Goal: Information Seeking & Learning: Find specific fact

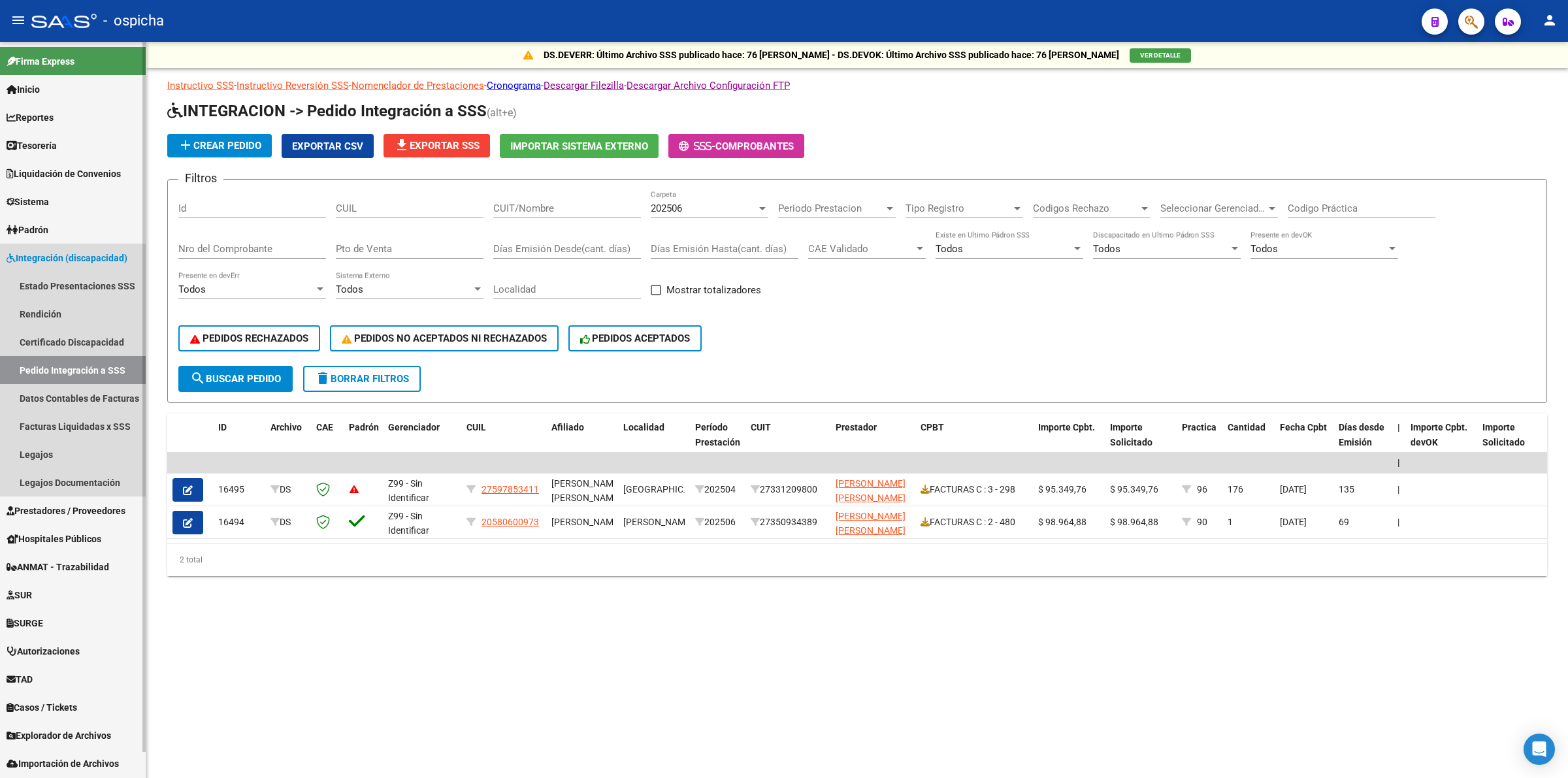
click at [95, 257] on span "Integración (discapacidad)" at bounding box center [66, 258] width 121 height 14
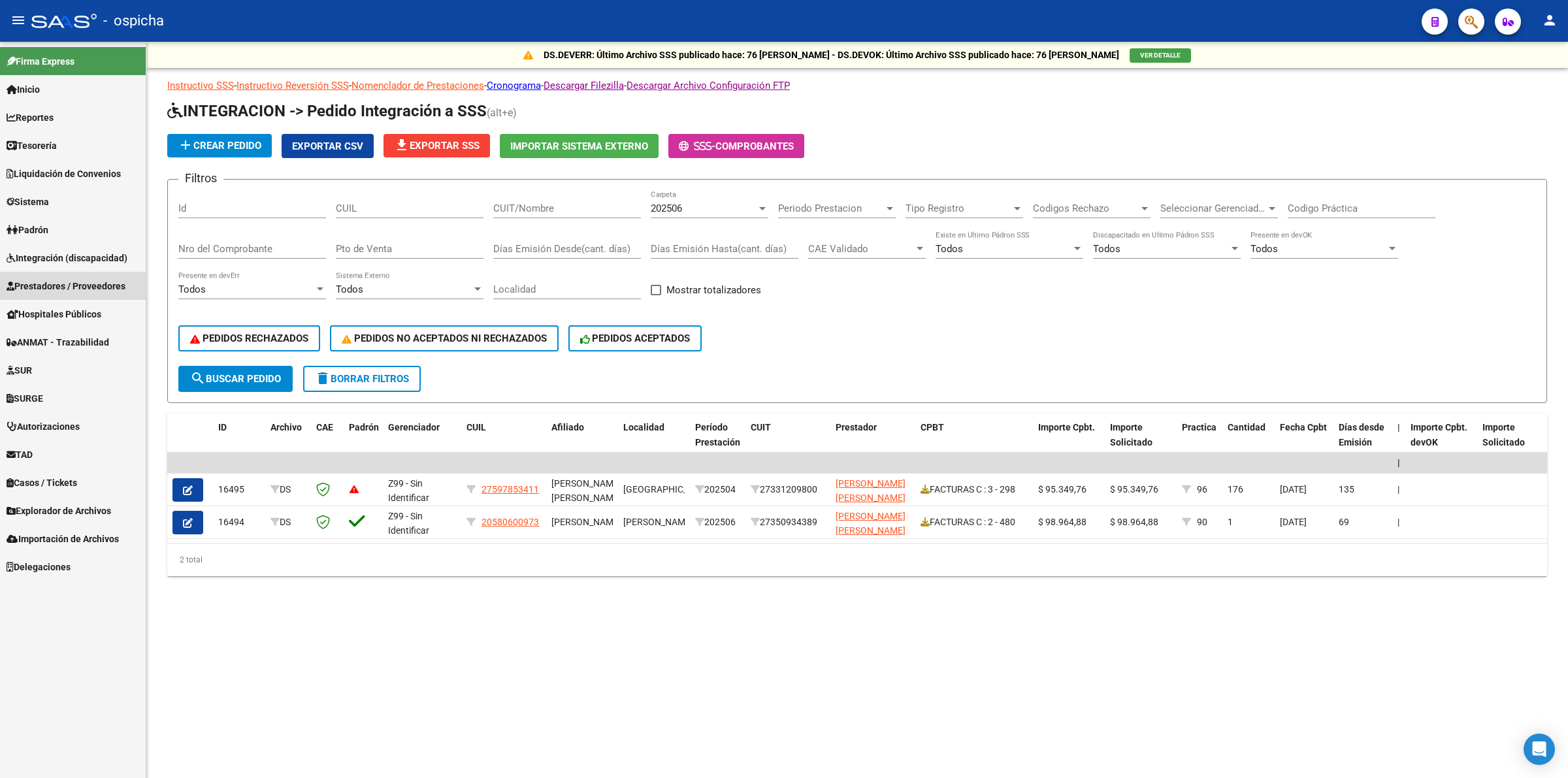
click at [100, 287] on span "Prestadores / Proveedores" at bounding box center [66, 286] width 119 height 14
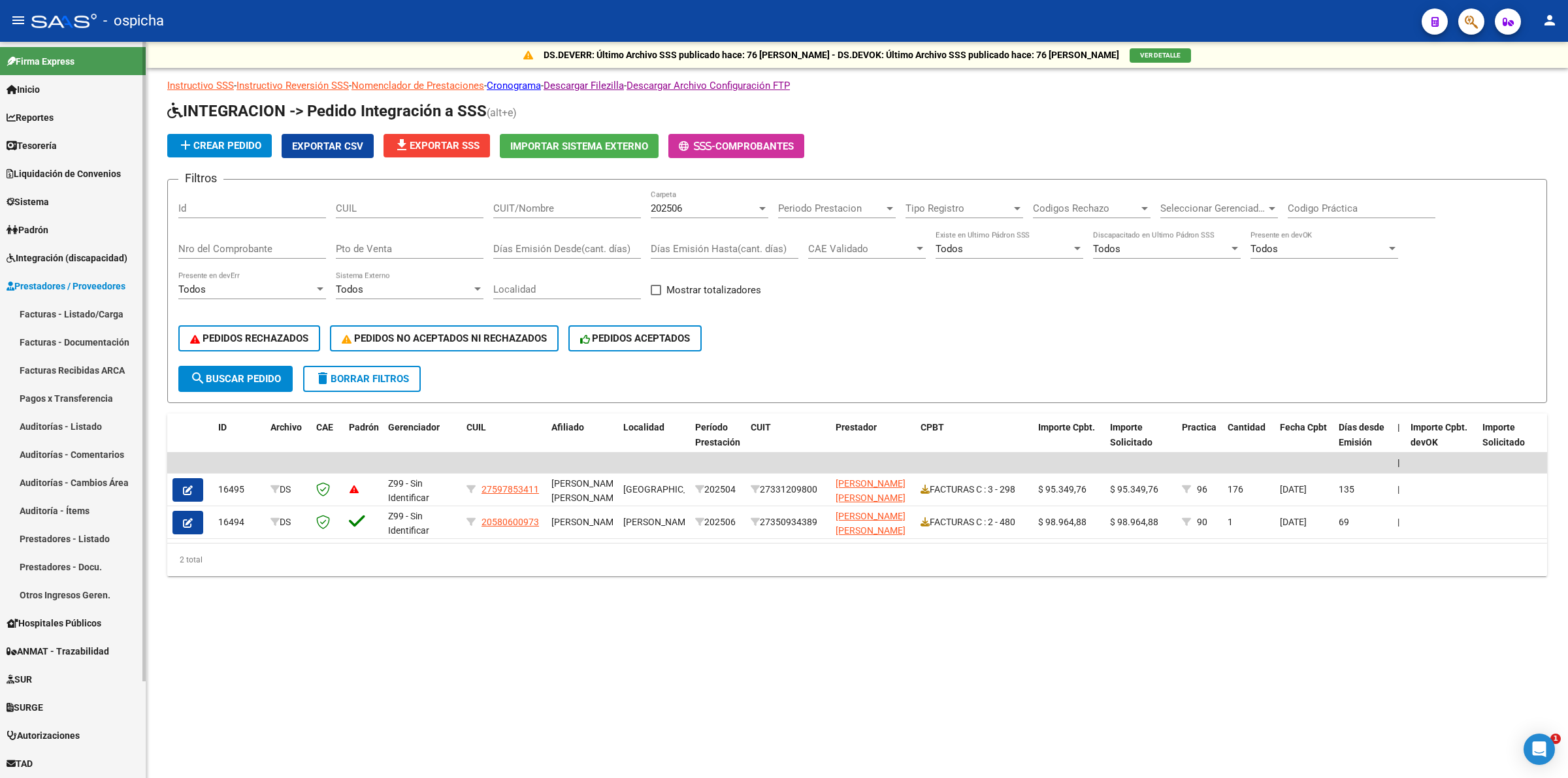
click at [86, 363] on link "Facturas Recibidas ARCA" at bounding box center [73, 370] width 146 height 28
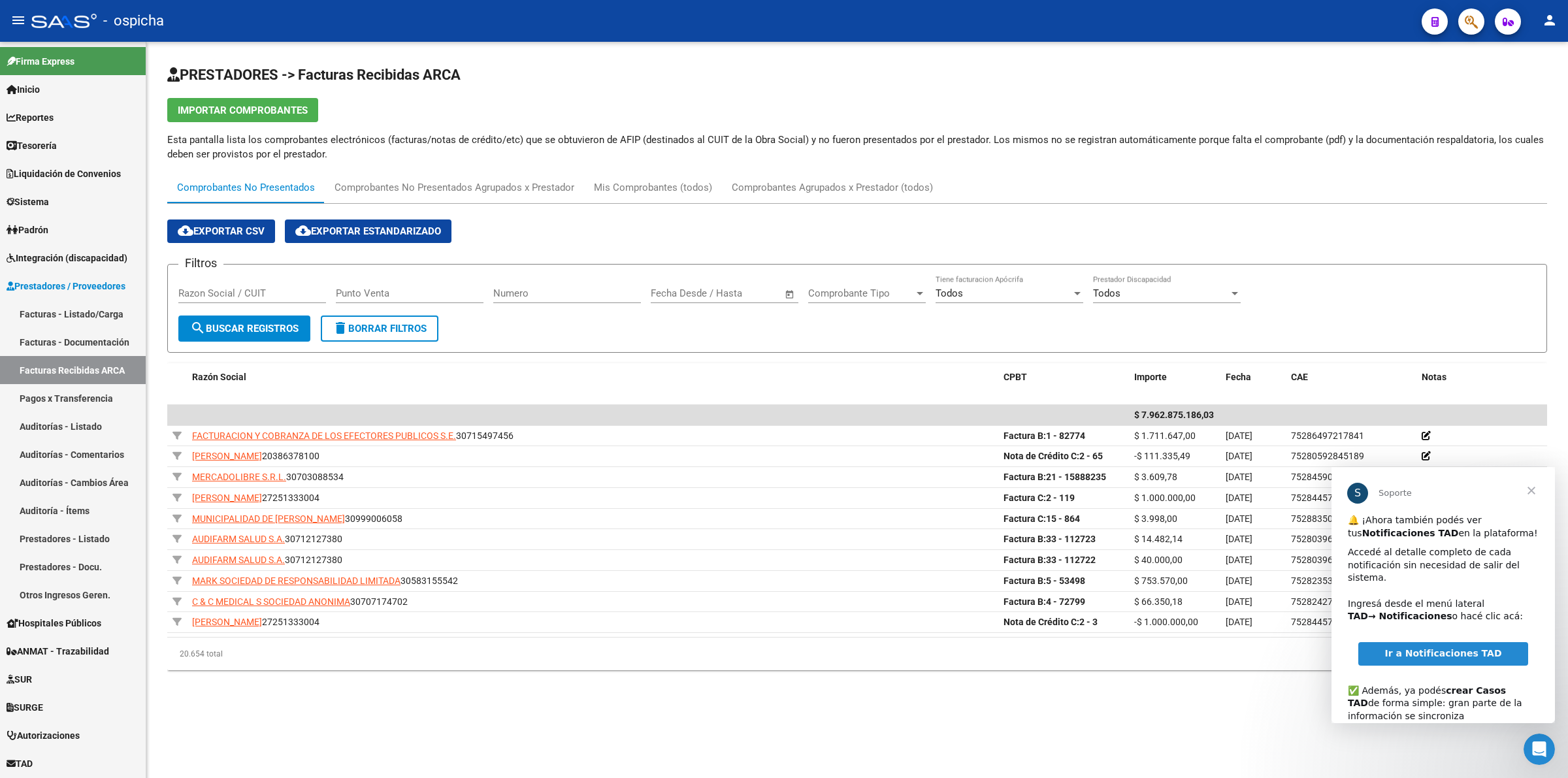
click at [259, 282] on div "Razon Social / CUIT" at bounding box center [252, 289] width 148 height 28
click at [265, 287] on input "Razon Social / CUIT" at bounding box center [252, 293] width 148 height 11
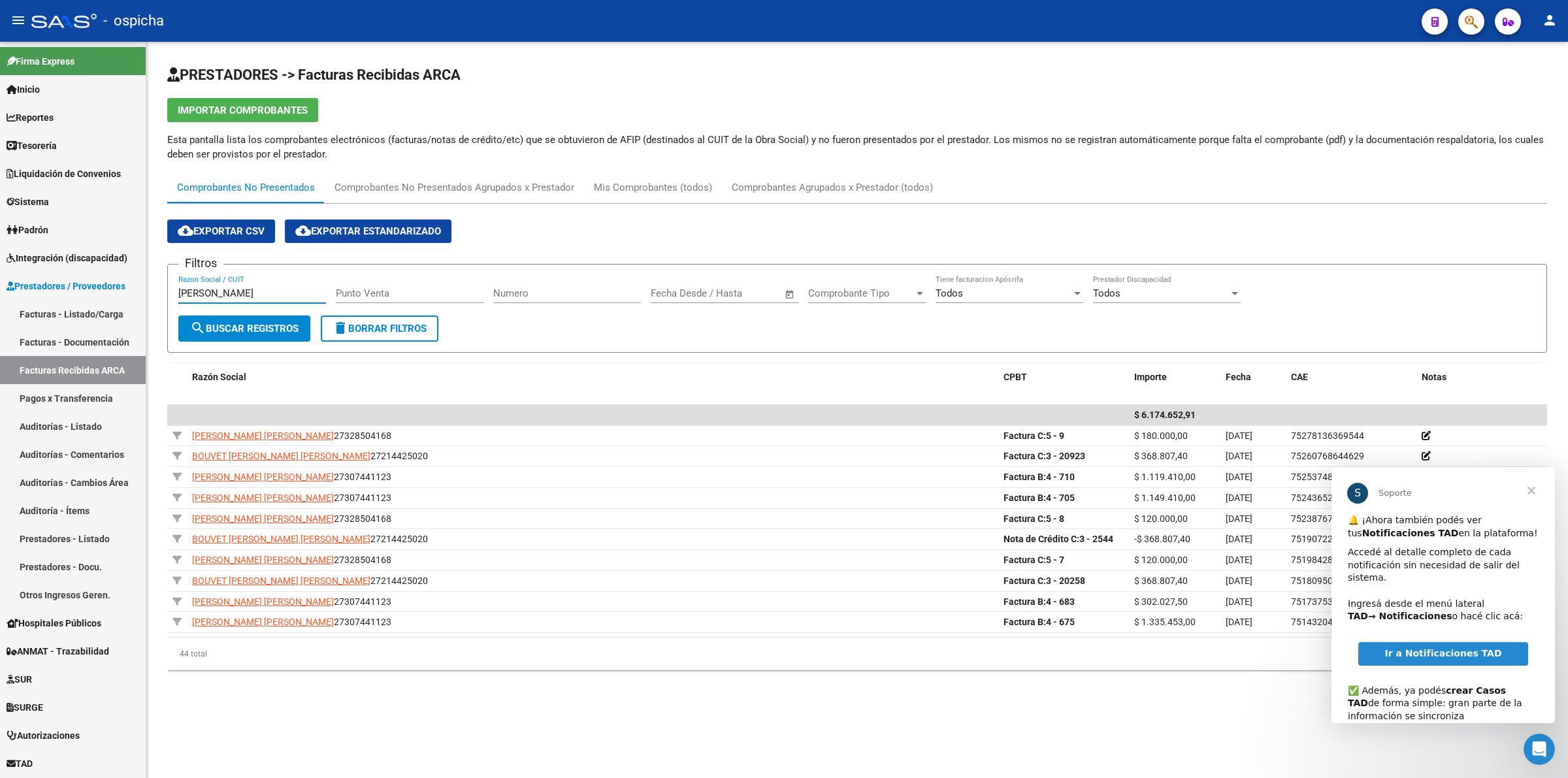
click at [1537, 488] on span "Cerrar" at bounding box center [1531, 491] width 47 height 47
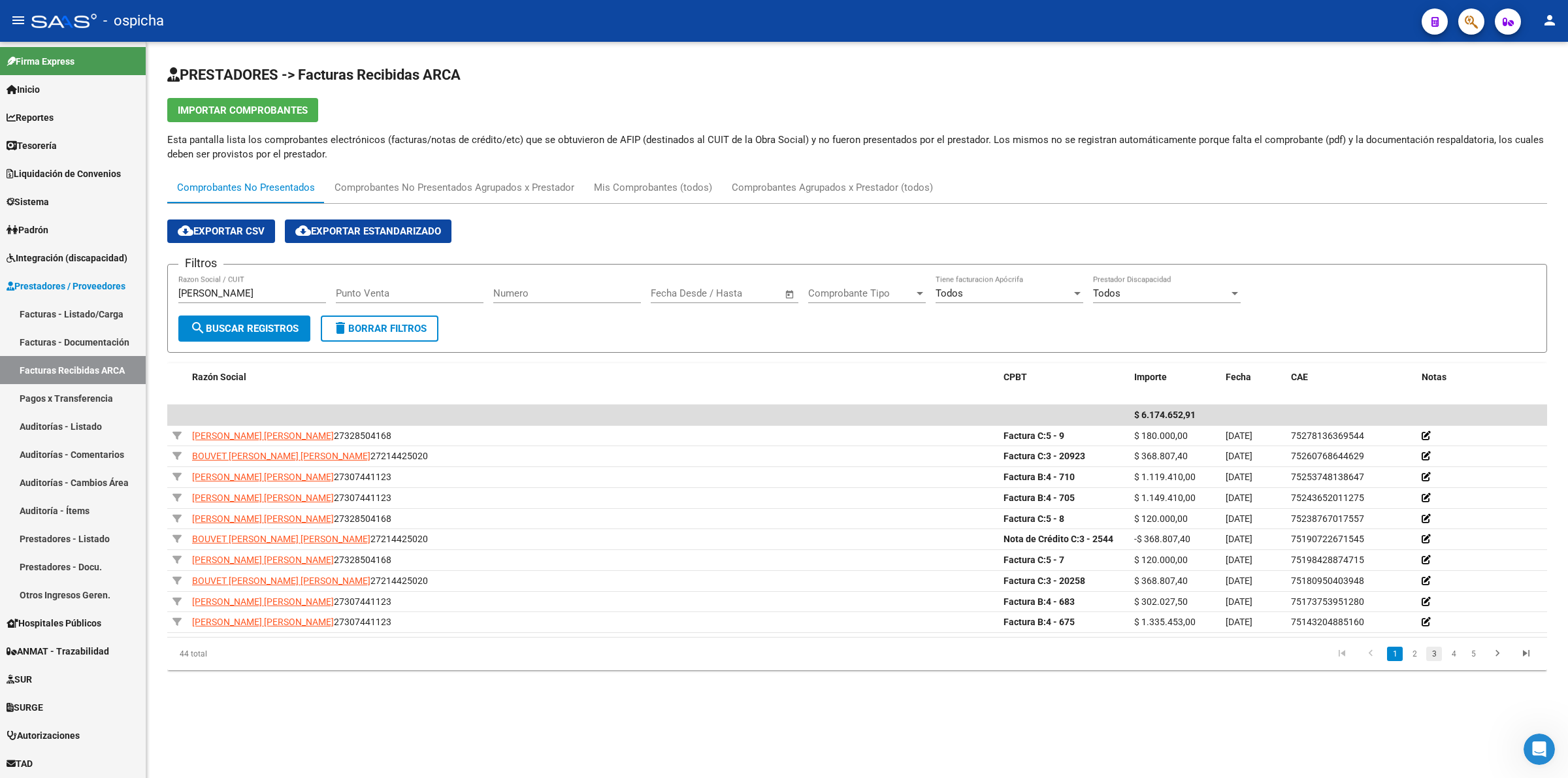
click at [1436, 658] on link "3" at bounding box center [1434, 653] width 16 height 14
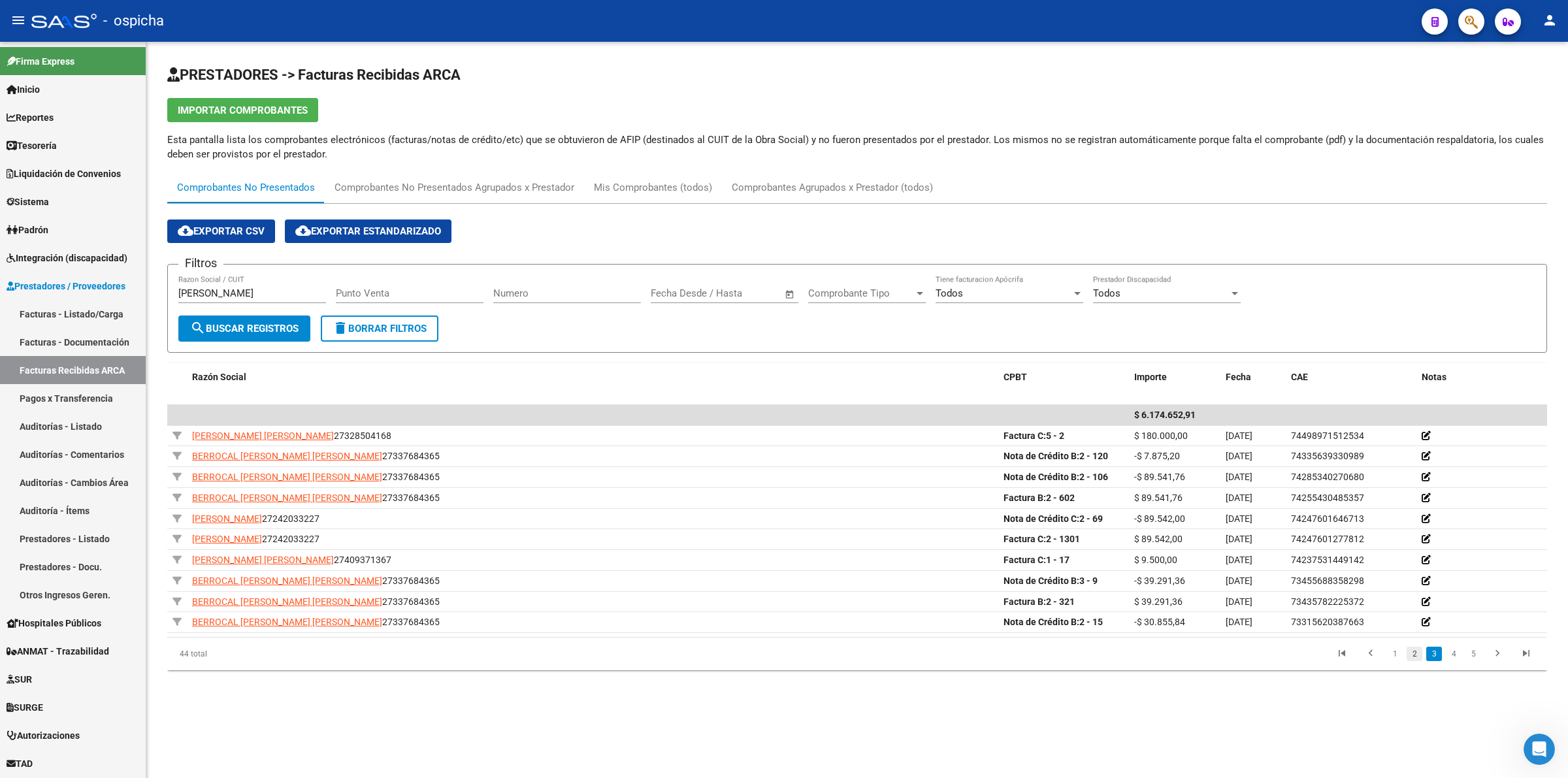
click at [1418, 658] on link "2" at bounding box center [1414, 653] width 16 height 14
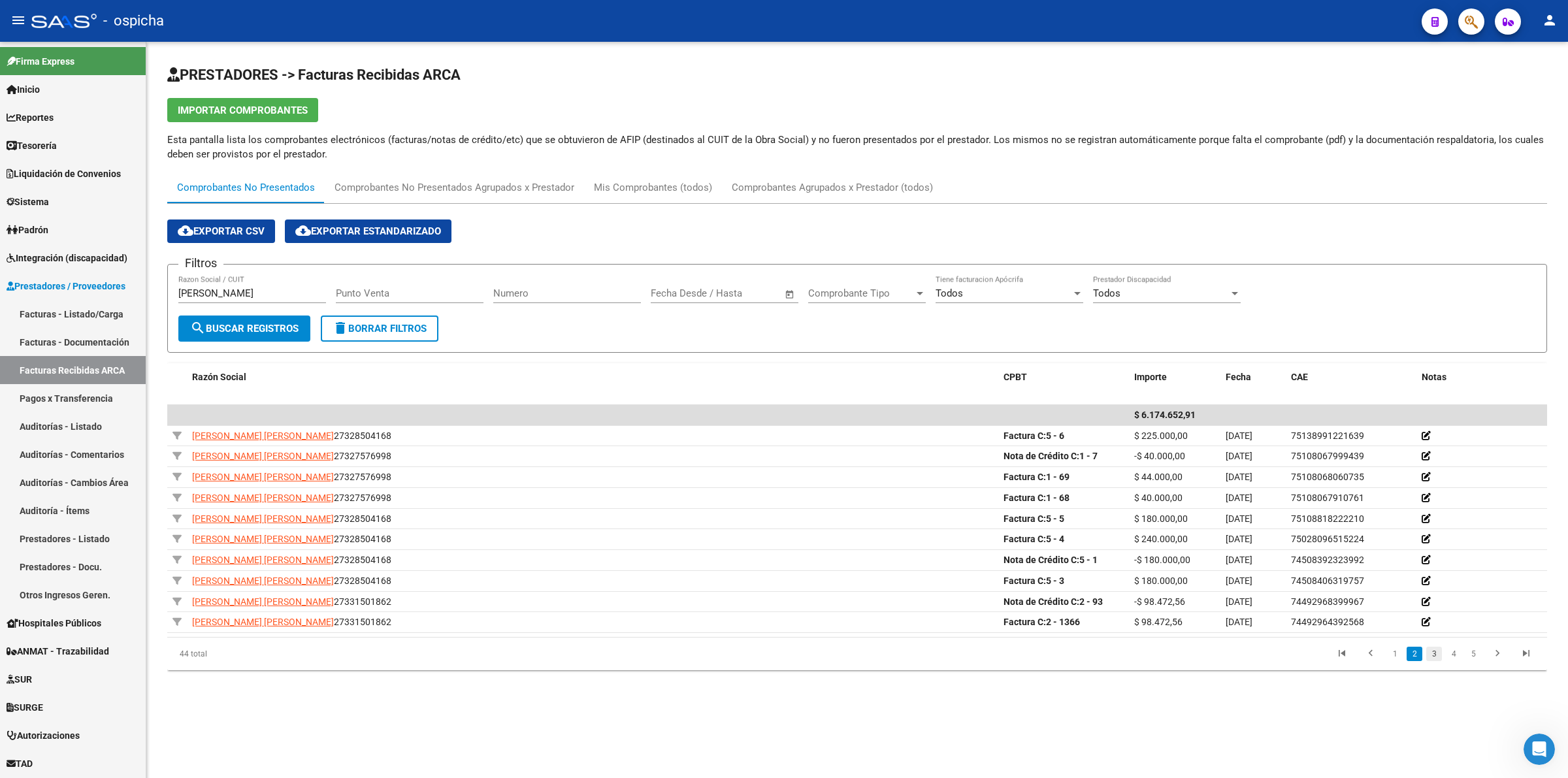
click at [1431, 654] on link "3" at bounding box center [1434, 653] width 16 height 14
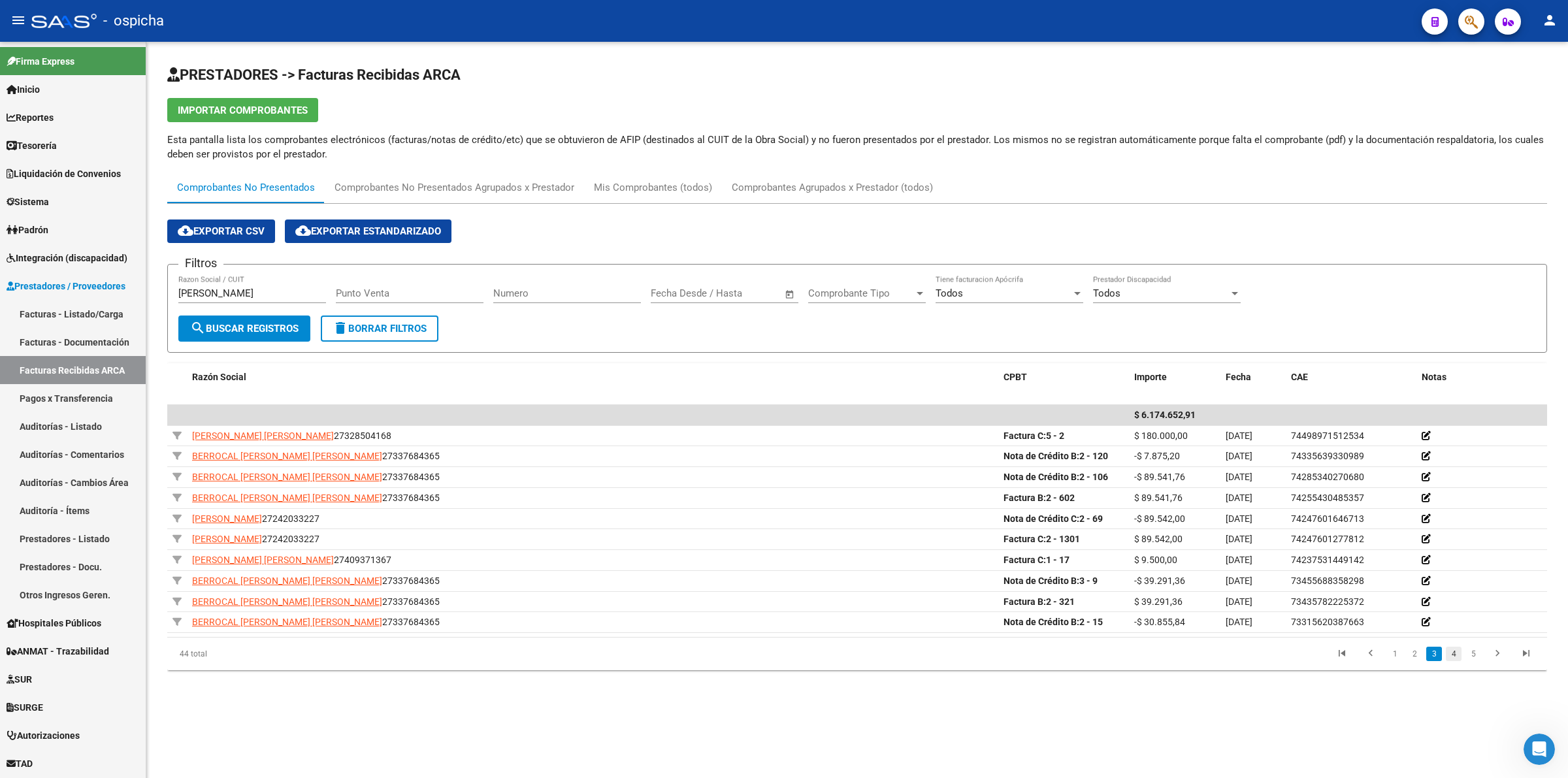
click at [1460, 657] on link "4" at bounding box center [1454, 653] width 16 height 14
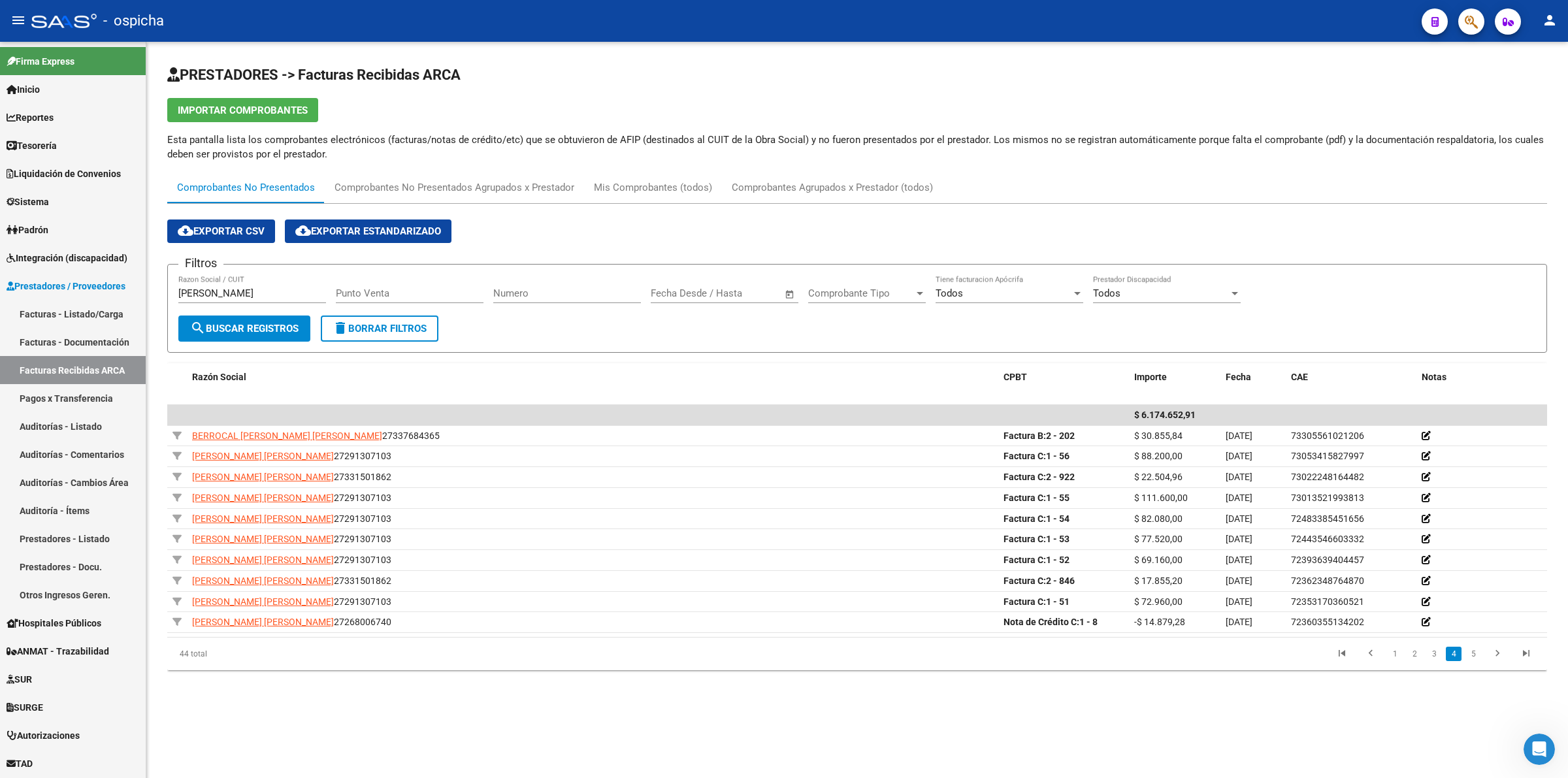
click at [270, 292] on input "[PERSON_NAME]" at bounding box center [252, 293] width 148 height 11
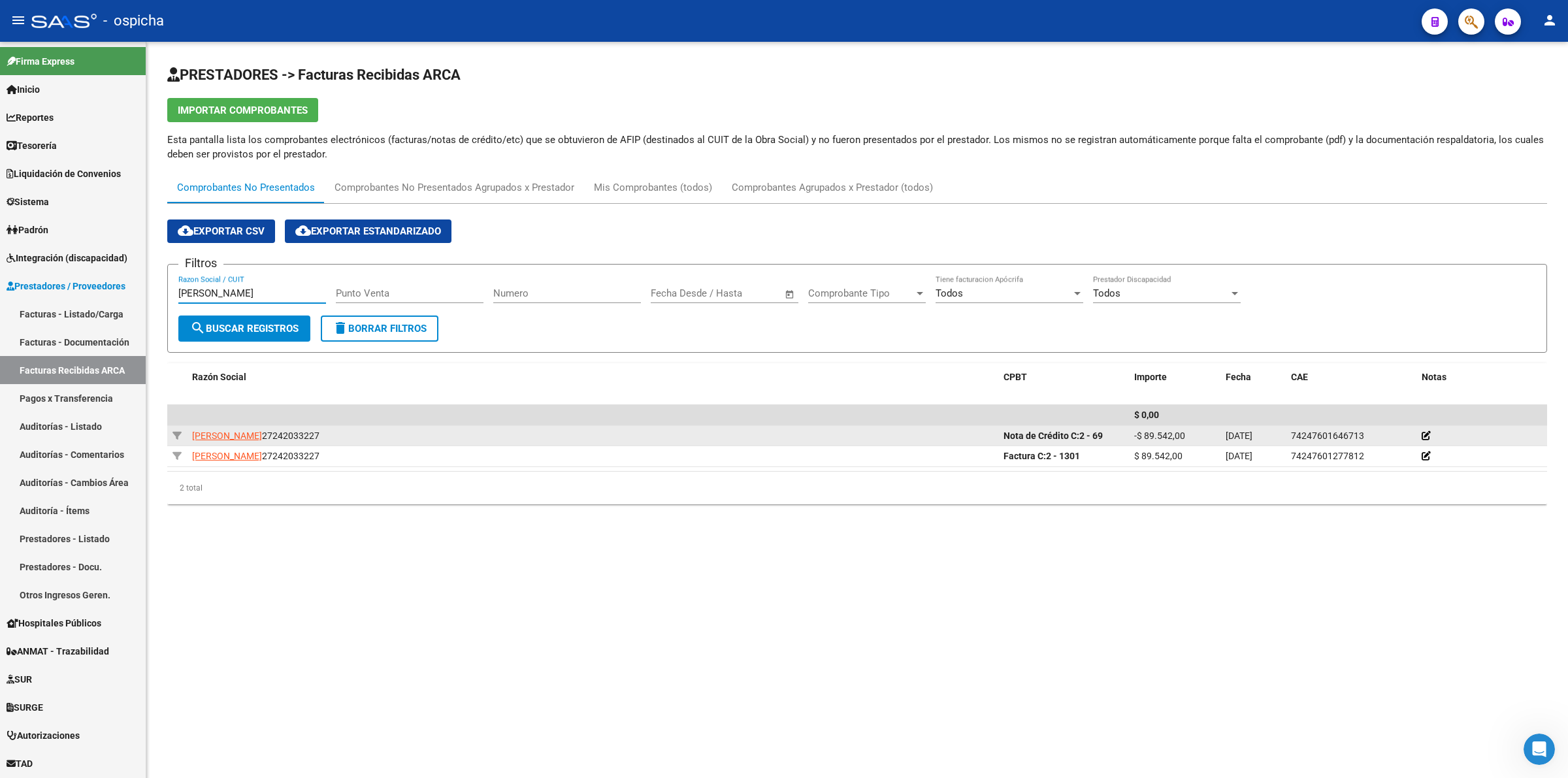
type input "[PERSON_NAME]"
click at [355, 439] on div "[PERSON_NAME] 27242033227" at bounding box center [592, 436] width 801 height 15
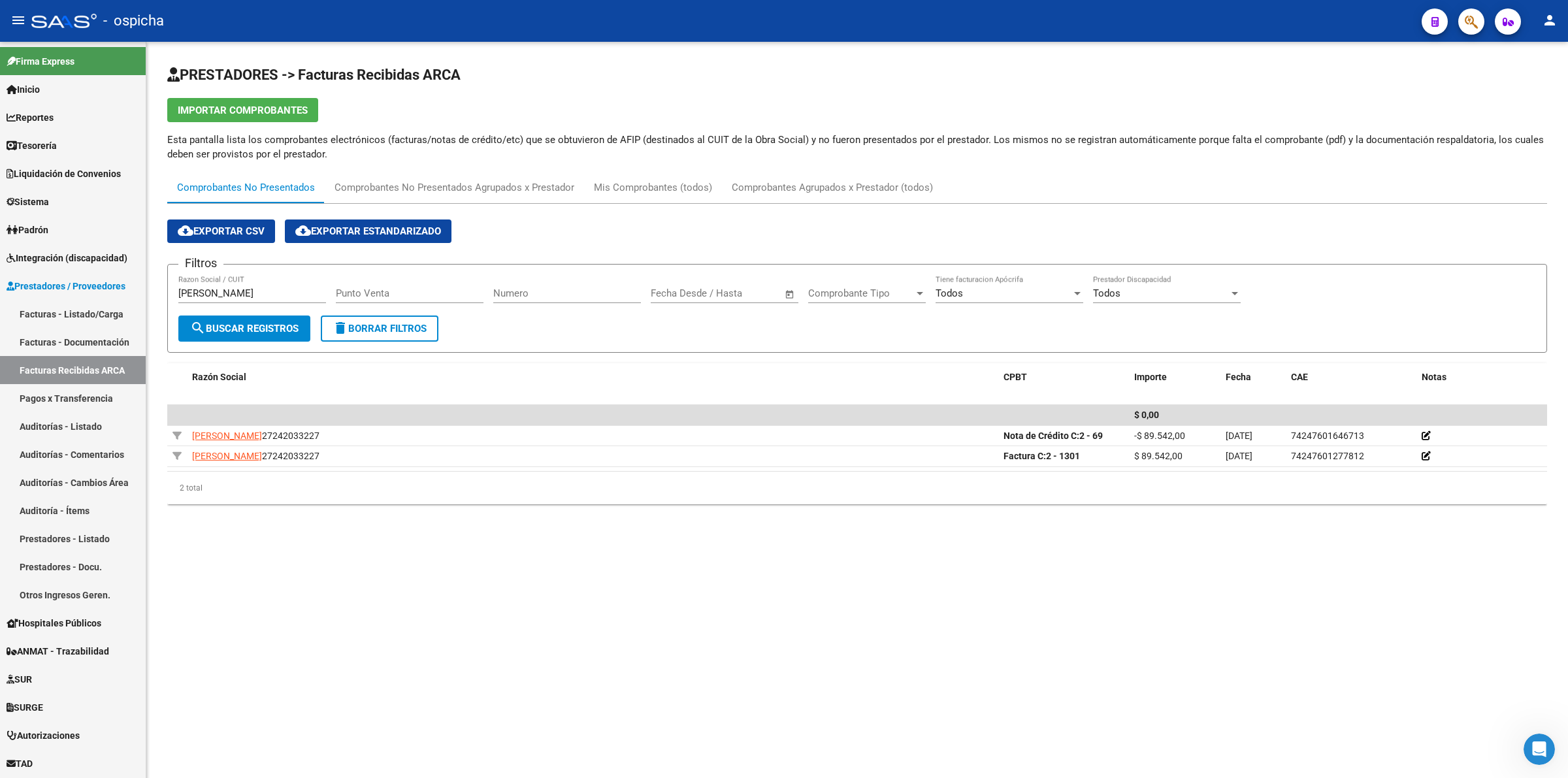
copy div "27242033227"
